Goal: Task Accomplishment & Management: Use online tool/utility

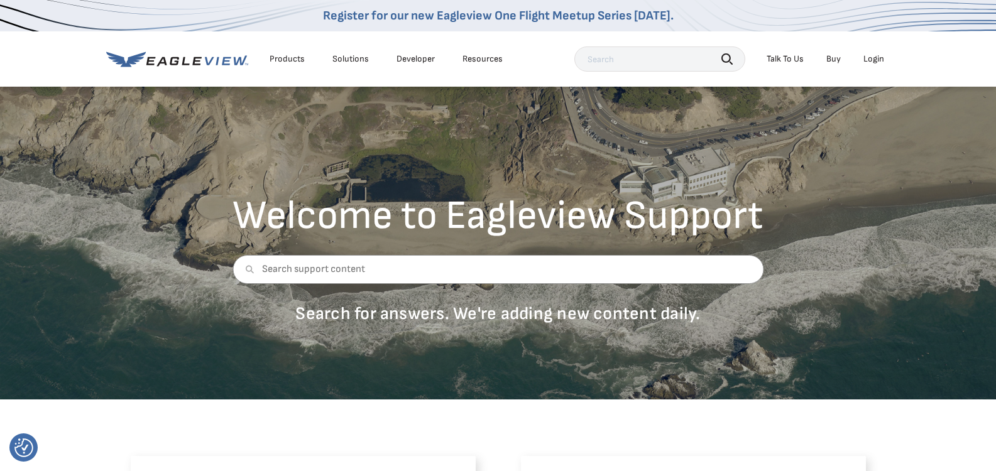
click at [869, 58] on div "Login" at bounding box center [873, 58] width 21 height 11
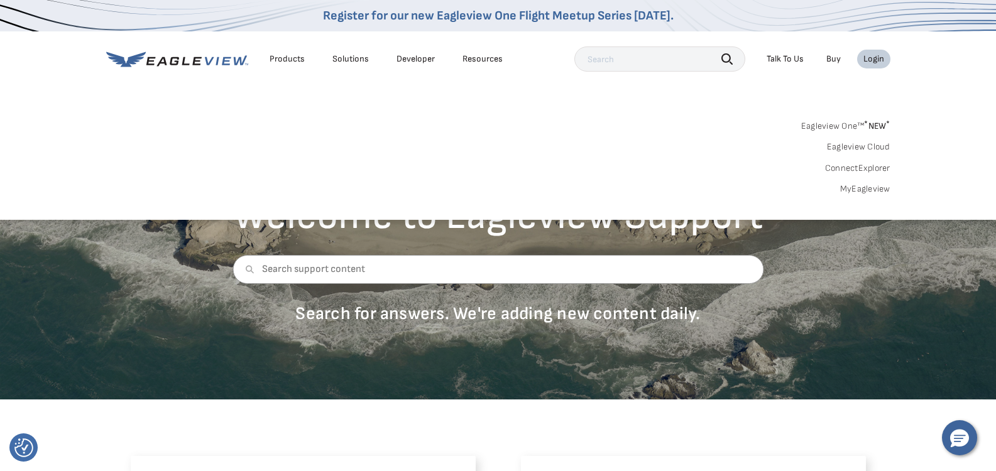
click at [869, 189] on link "MyEagleview" at bounding box center [865, 188] width 50 height 11
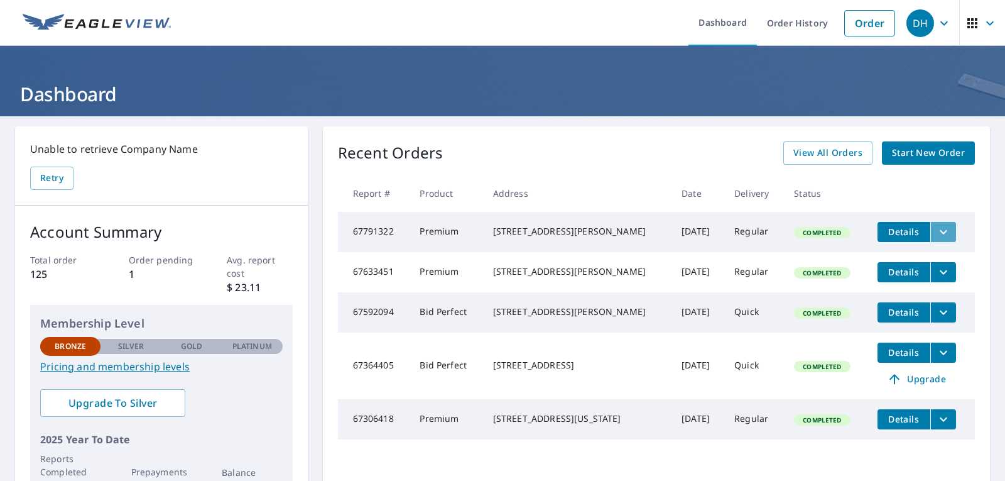
click at [936, 234] on icon "filesDropdownBtn-67791322" at bounding box center [943, 231] width 15 height 15
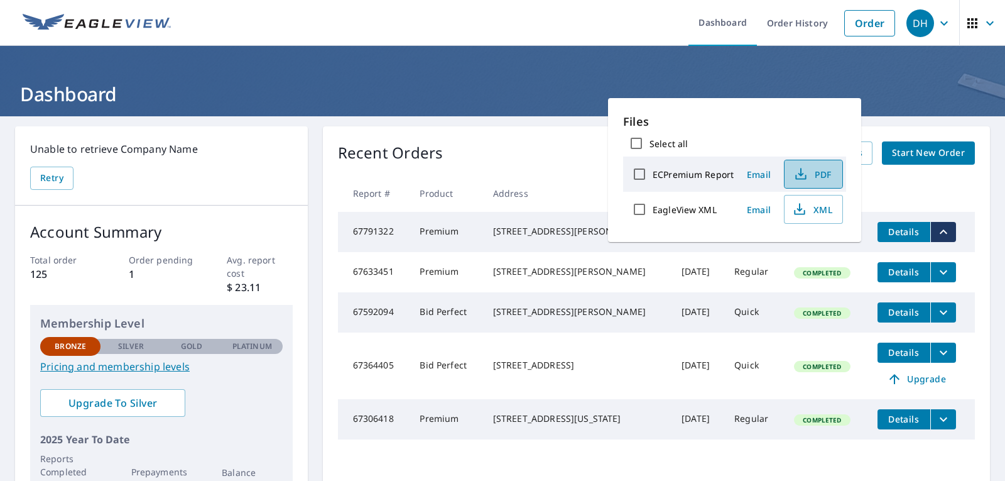
click at [818, 164] on button "PDF" at bounding box center [813, 174] width 59 height 29
